Goal: Find specific page/section: Find specific page/section

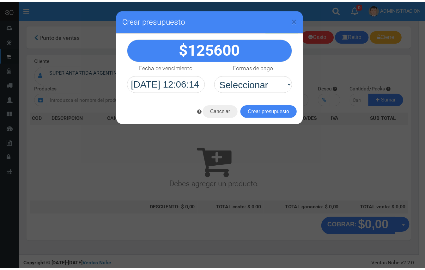
scroll to position [2, 0]
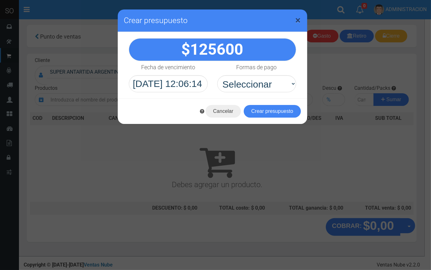
drag, startPoint x: 297, startPoint y: 21, endPoint x: 236, endPoint y: 21, distance: 61.6
click at [296, 21] on span "×" at bounding box center [298, 20] width 5 height 12
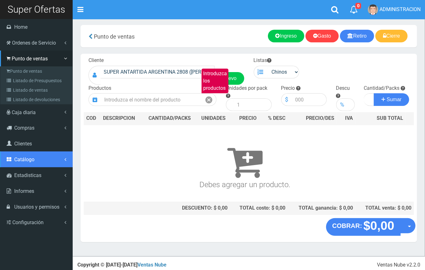
click at [35, 164] on link "Catálogo" at bounding box center [36, 159] width 73 height 16
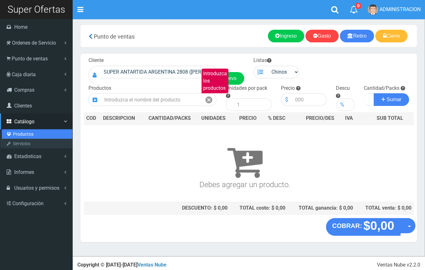
click at [27, 134] on link "Productos" at bounding box center [37, 133] width 70 height 9
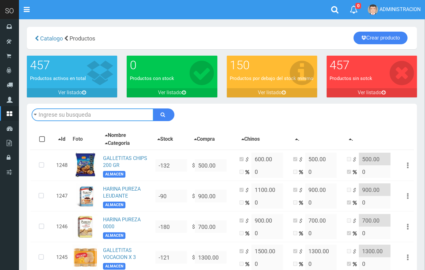
click at [105, 117] on input "text" at bounding box center [93, 114] width 122 height 13
type input "d"
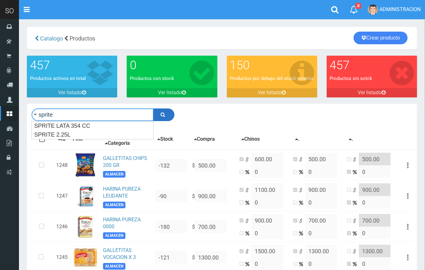
type input "sprite"
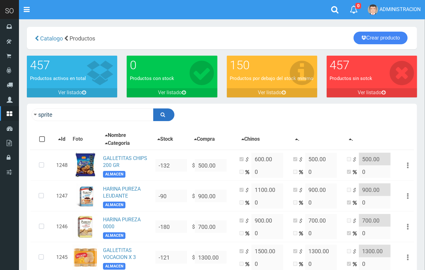
click at [161, 115] on icon "submit" at bounding box center [163, 114] width 5 height 9
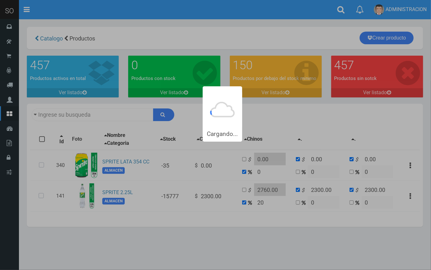
type input "sprite"
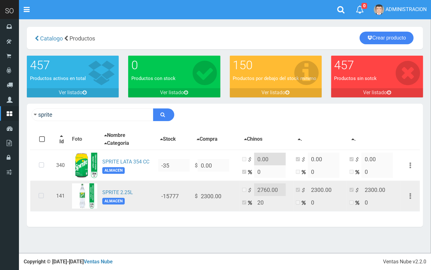
click at [39, 195] on icon at bounding box center [41, 195] width 17 height 21
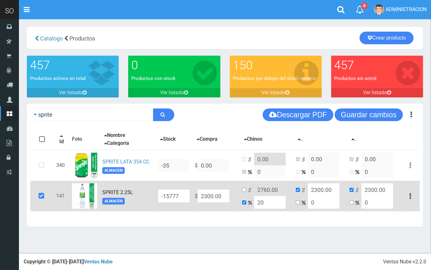
click at [120, 191] on link "SPRITE 2.25L" at bounding box center [117, 192] width 31 height 6
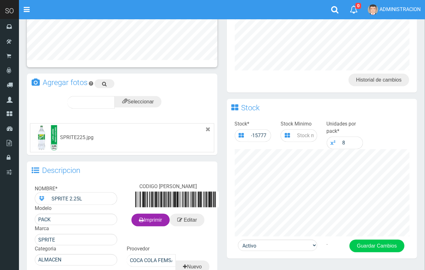
scroll to position [3, 0]
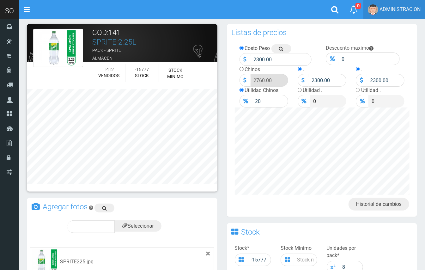
drag, startPoint x: 431, startPoint y: 106, endPoint x: 377, endPoint y: 4, distance: 115.1
click at [400, 21] on html "Cargando... × Nueva alerta Toggle navigation 0" at bounding box center [212, 235] width 425 height 477
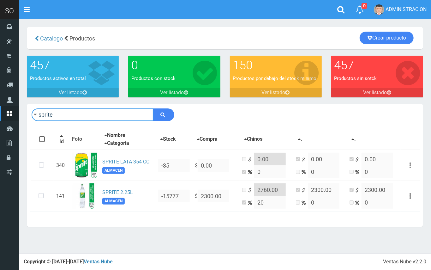
click at [80, 120] on input "sprite" at bounding box center [93, 114] width 122 height 13
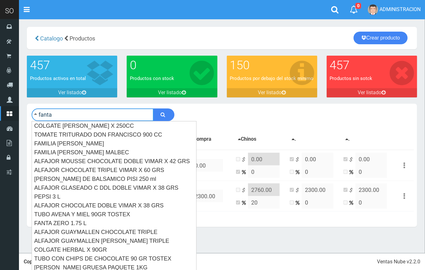
type input "fanta"
click at [153, 108] on button "submit" at bounding box center [163, 114] width 21 height 13
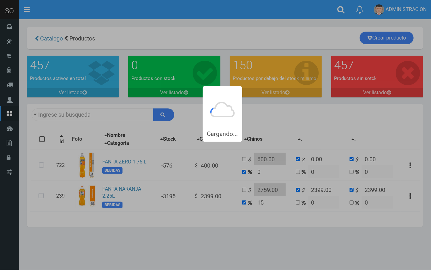
type input "fanta"
